Goal: Task Accomplishment & Management: Manage account settings

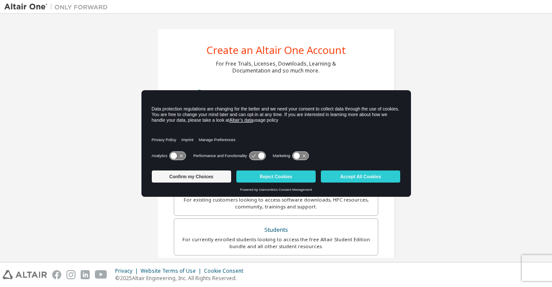
click at [235, 137] on div "Manage Preferences" at bounding box center [220, 139] width 42 height 19
click at [266, 175] on button "Reject Cookies" at bounding box center [275, 176] width 79 height 12
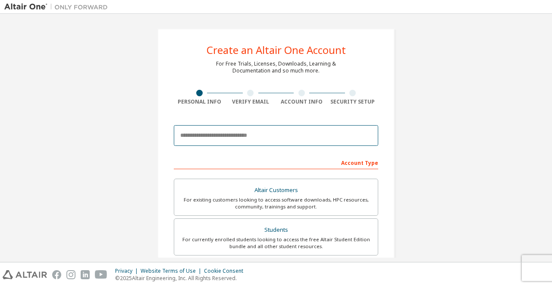
click at [215, 141] on input "email" at bounding box center [276, 135] width 204 height 21
type input "**********"
type input "******"
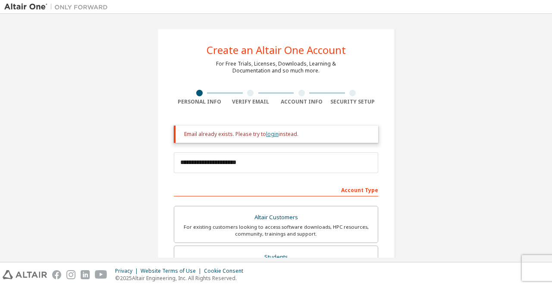
click at [272, 135] on link "login" at bounding box center [272, 133] width 12 height 7
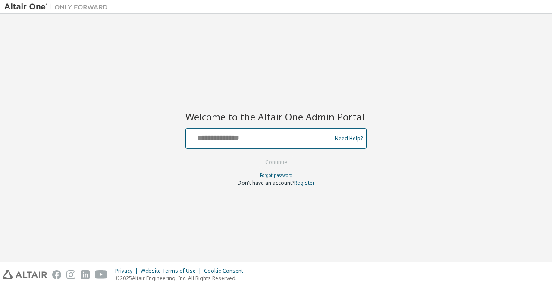
drag, startPoint x: 0, startPoint y: 0, endPoint x: 272, endPoint y: 135, distance: 303.9
click at [272, 135] on input "text" at bounding box center [259, 136] width 141 height 12
type input "**********"
click at [263, 140] on input "**********" at bounding box center [259, 136] width 141 height 12
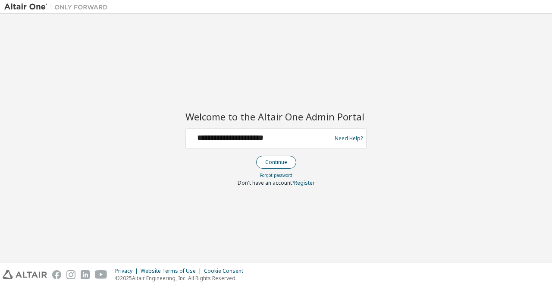
click at [277, 162] on button "Continue" at bounding box center [276, 162] width 40 height 13
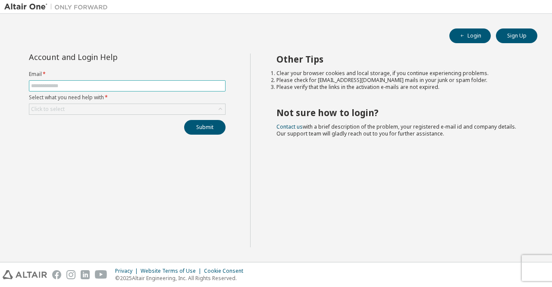
click at [63, 84] on input "text" at bounding box center [127, 85] width 192 height 7
type input "**********"
click at [105, 108] on div "Click to select" at bounding box center [127, 109] width 196 height 10
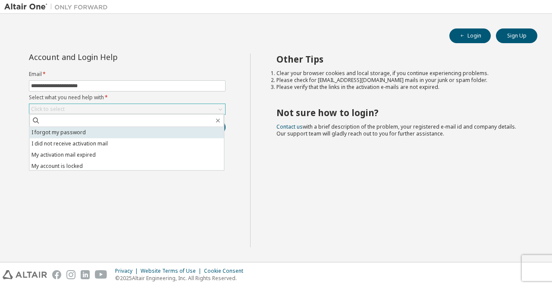
click at [115, 132] on li "I forgot my password" at bounding box center [126, 132] width 194 height 11
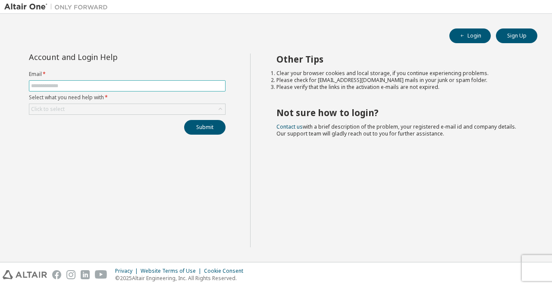
click at [96, 86] on input "text" at bounding box center [127, 85] width 192 height 7
type input "**********"
click at [103, 105] on div "Click to select" at bounding box center [127, 109] width 196 height 10
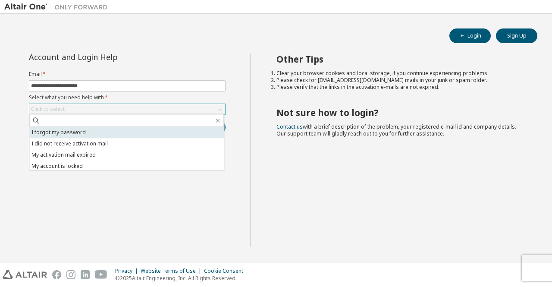
click at [67, 132] on li "I forgot my password" at bounding box center [126, 132] width 194 height 11
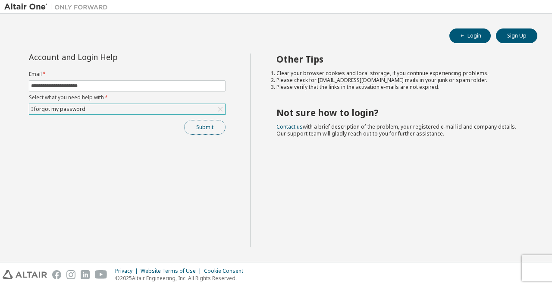
click at [204, 124] on button "Submit" at bounding box center [204, 127] width 41 height 15
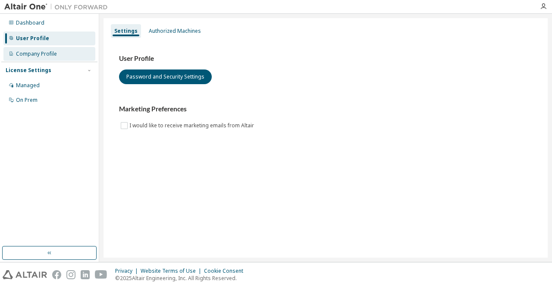
click at [19, 53] on div "Company Profile" at bounding box center [36, 53] width 41 height 7
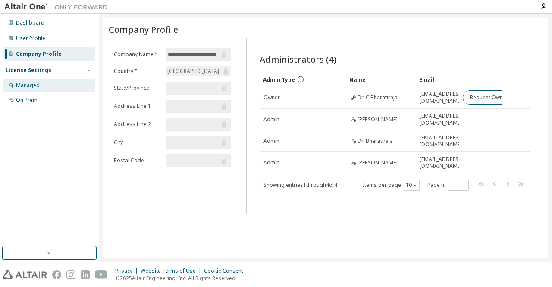
click at [59, 88] on div "Managed" at bounding box center [49, 85] width 92 height 14
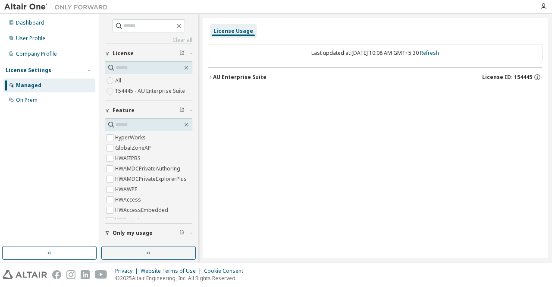
click at [153, 80] on div "All 154445 - AU Enterprise Suite" at bounding box center [148, 85] width 87 height 21
click at [210, 77] on icon "button" at bounding box center [210, 77] width 5 height 5
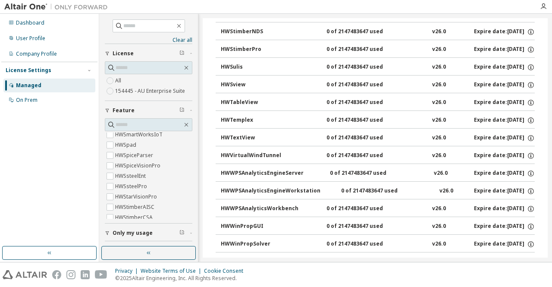
scroll to position [3310, 0]
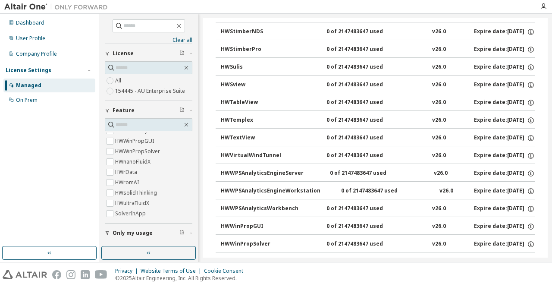
click at [31, 5] on img at bounding box center [58, 7] width 108 height 9
click at [21, 6] on img at bounding box center [58, 7] width 108 height 9
click at [30, 19] on div "Dashboard" at bounding box center [30, 22] width 28 height 7
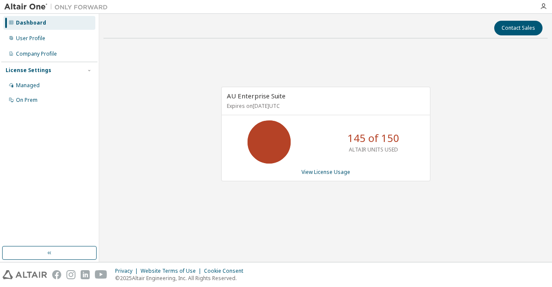
click at [23, 9] on img at bounding box center [58, 7] width 108 height 9
click at [68, 4] on img at bounding box center [58, 7] width 108 height 9
click at [310, 170] on link "View License Usage" at bounding box center [325, 171] width 49 height 7
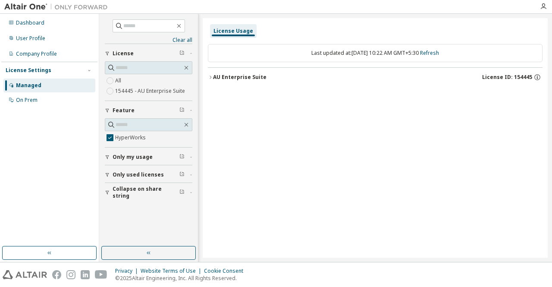
click at [211, 78] on icon "button" at bounding box center [210, 77] width 5 height 5
click at [218, 95] on icon "button" at bounding box center [217, 94] width 5 height 5
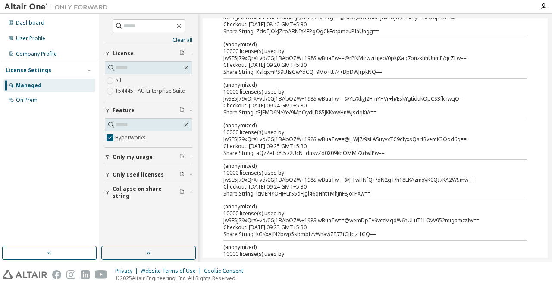
scroll to position [586, 0]
